Goal: Task Accomplishment & Management: Use online tool/utility

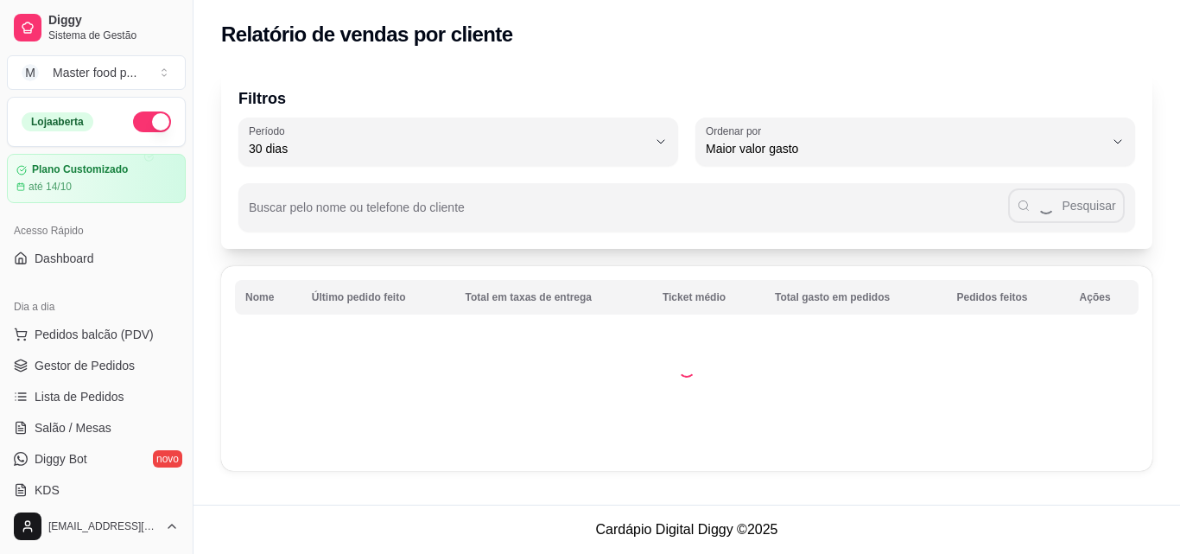
select select "30"
select select "HIGHEST_TOTAL_SPENT_WITH_ORDERS"
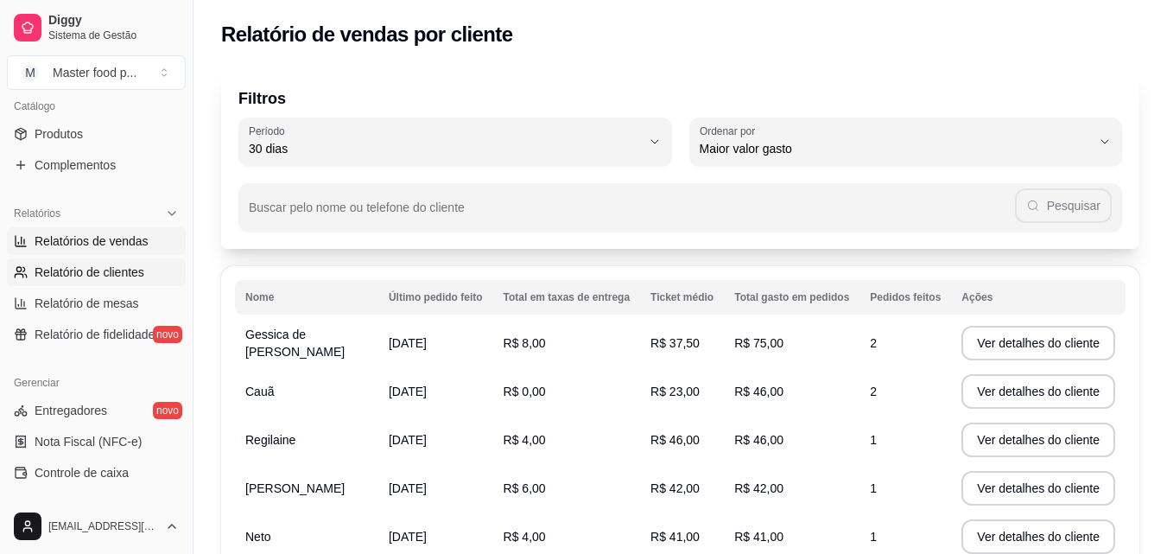
click at [154, 243] on link "Relatórios de vendas" at bounding box center [96, 241] width 179 height 28
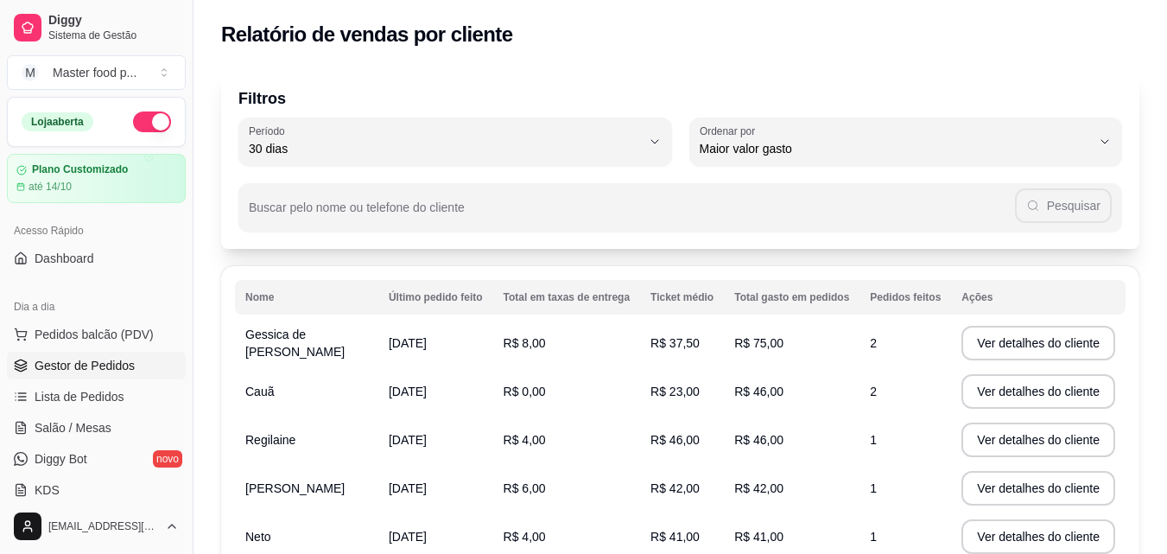
select select "ALL"
select select "0"
